Goal: Check status

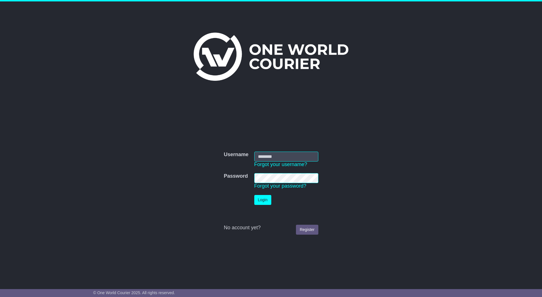
type input "*********"
click at [270, 201] on button "Login" at bounding box center [262, 200] width 17 height 10
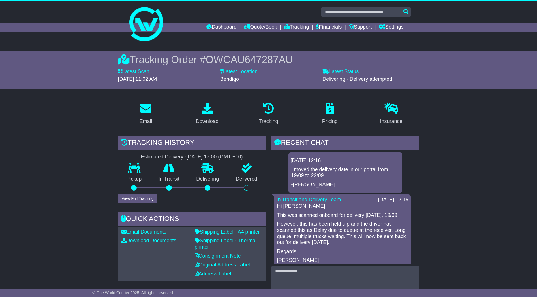
drag, startPoint x: 288, startPoint y: 212, endPoint x: 366, endPoint y: 212, distance: 77.9
click at [369, 212] on p "This was scanned onboard for delivery [DATE], 19/09." at bounding box center [342, 215] width 131 height 6
click at [312, 226] on p "However, this has been held u,p and the driver has scanned this as Delay due to…" at bounding box center [342, 233] width 131 height 24
drag, startPoint x: 281, startPoint y: 223, endPoint x: 350, endPoint y: 245, distance: 72.3
click at [350, 245] on p "However, this has been held u,p and the driver has scanned this as Delay due to…" at bounding box center [342, 233] width 131 height 24
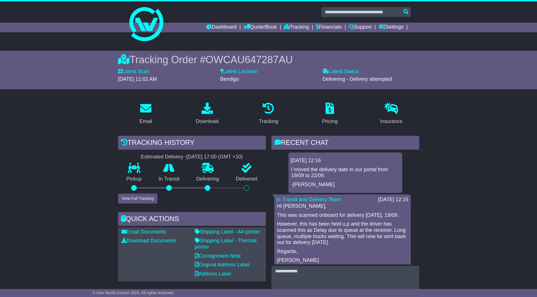
click at [320, 235] on p "However, this has been held u,p and the driver has scanned this as Delay due to…" at bounding box center [342, 233] width 131 height 24
drag, startPoint x: 323, startPoint y: 78, endPoint x: 387, endPoint y: 80, distance: 63.8
click at [387, 80] on div "Latest Status - Delivering - Delivery attempted" at bounding box center [371, 78] width 102 height 18
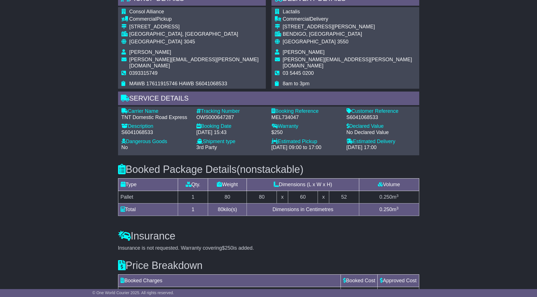
scroll to position [113, 0]
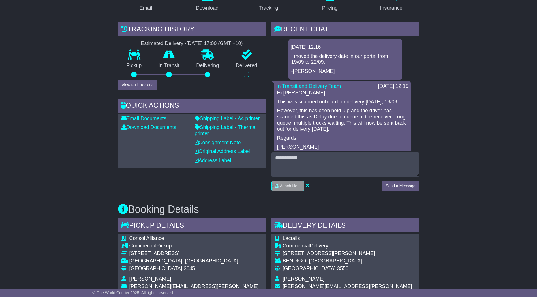
drag, startPoint x: 283, startPoint y: 104, endPoint x: 396, endPoint y: 102, distance: 112.8
click at [396, 102] on p "This was scanned onboard for delivery [DATE], 19/09." at bounding box center [342, 102] width 131 height 6
click at [352, 120] on p "However, this has been held u,p and the driver has scanned this as Delay due to…" at bounding box center [342, 120] width 131 height 24
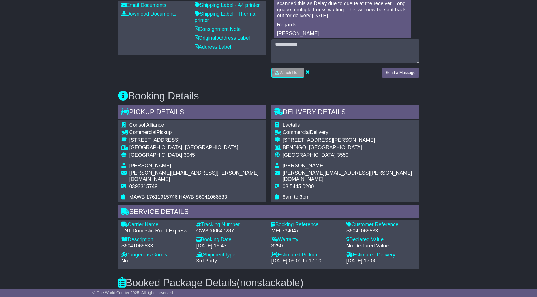
scroll to position [255, 0]
